Goal: Task Accomplishment & Management: Use online tool/utility

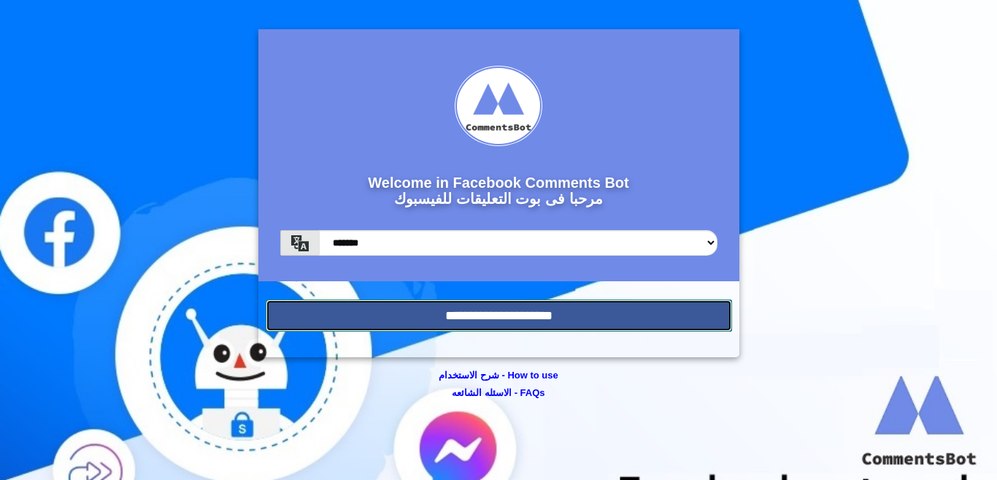
click at [507, 321] on input "**********" at bounding box center [499, 315] width 467 height 32
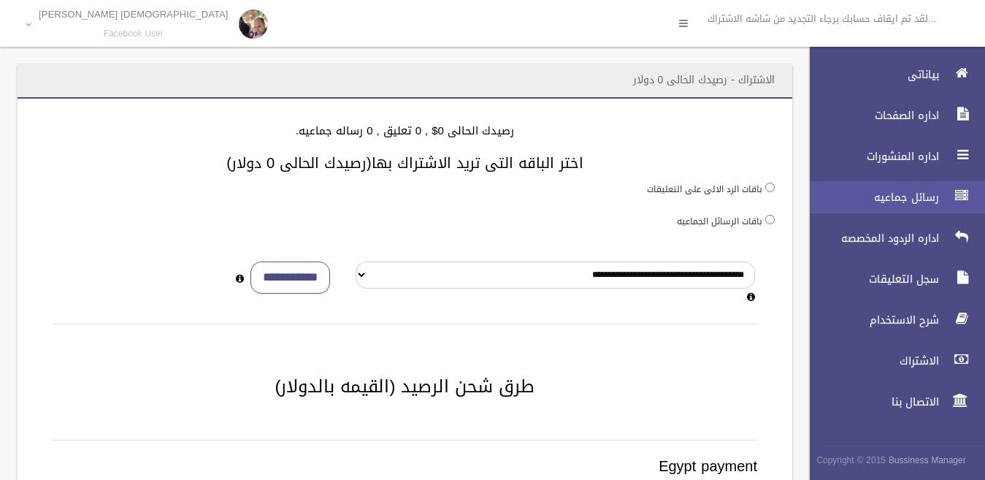
click at [910, 197] on span "رسائل جماعيه" at bounding box center [870, 197] width 146 height 15
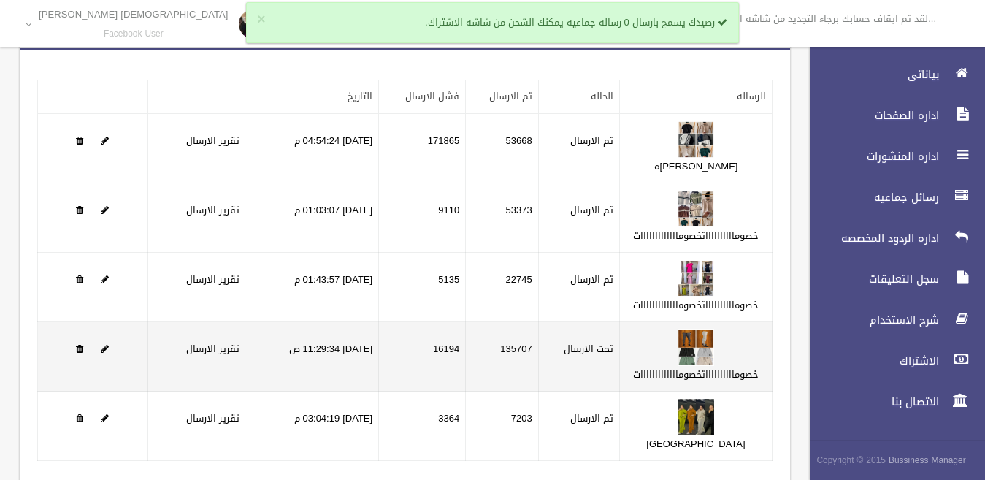
scroll to position [103, 0]
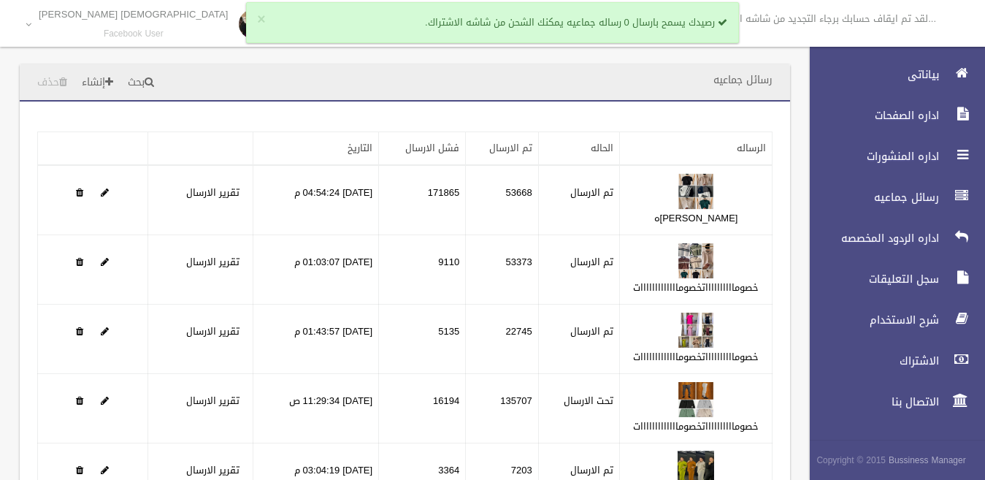
scroll to position [103, 0]
